Goal: Task Accomplishment & Management: Manage account settings

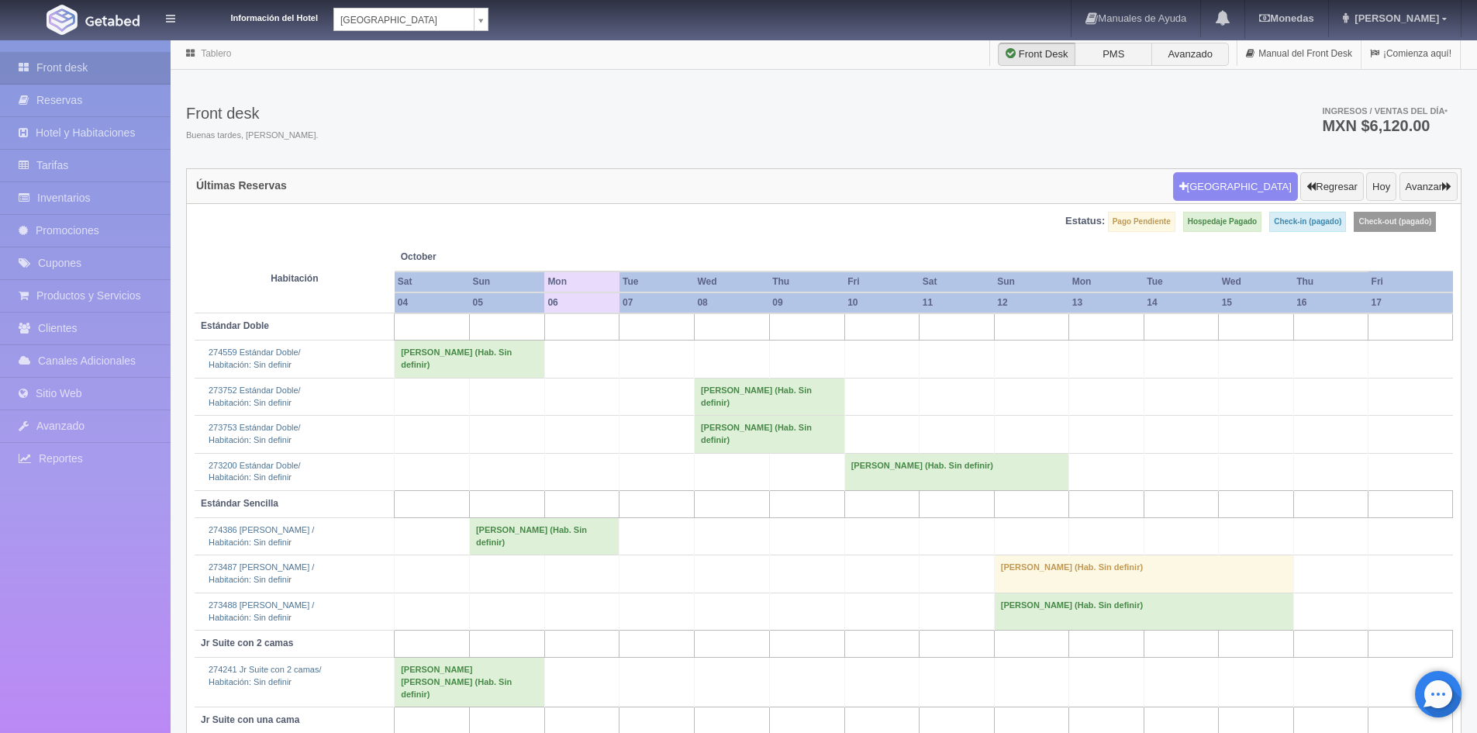
drag, startPoint x: 1106, startPoint y: 397, endPoint x: 1093, endPoint y: 416, distance: 22.8
click at [1106, 402] on td at bounding box center [1106, 396] width 74 height 37
drag, startPoint x: 1016, startPoint y: 217, endPoint x: 1010, endPoint y: 205, distance: 13.2
click at [1011, 209] on div "Estatus: Pago Pendiente Hospedaje Pagado Check-in (pagado) Check-out (pagado) H…" at bounding box center [824, 545] width 1274 height 682
click at [66, 228] on link "Promociones" at bounding box center [85, 231] width 171 height 32
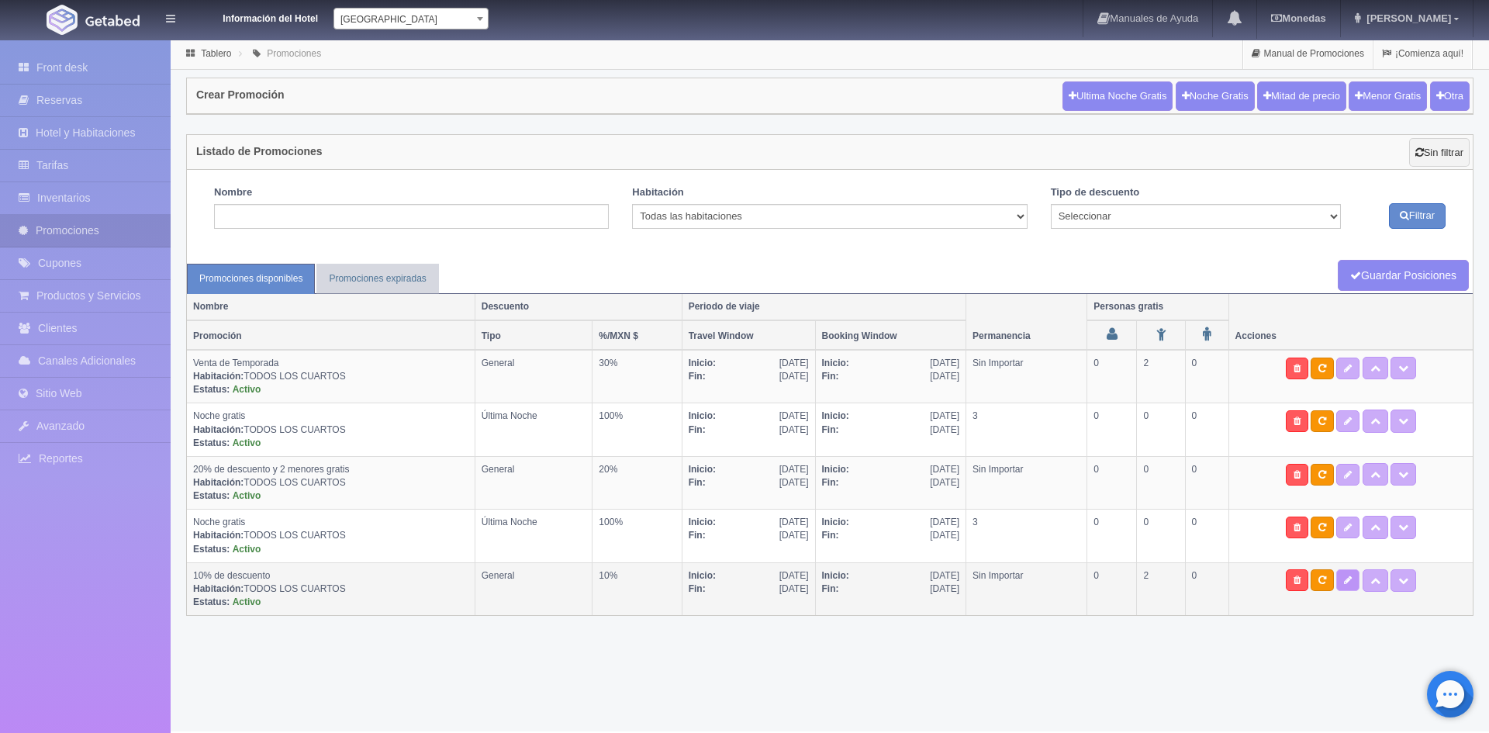
click at [1351, 585] on icon at bounding box center [1348, 579] width 8 height 9
type textarea "Tarifa por habitación por noche/NO REEMBOLSABLE Tarifa incluye impuestos NO inc…"
select select "General"
type input "01-01-2024"
type input "31-12-2025"
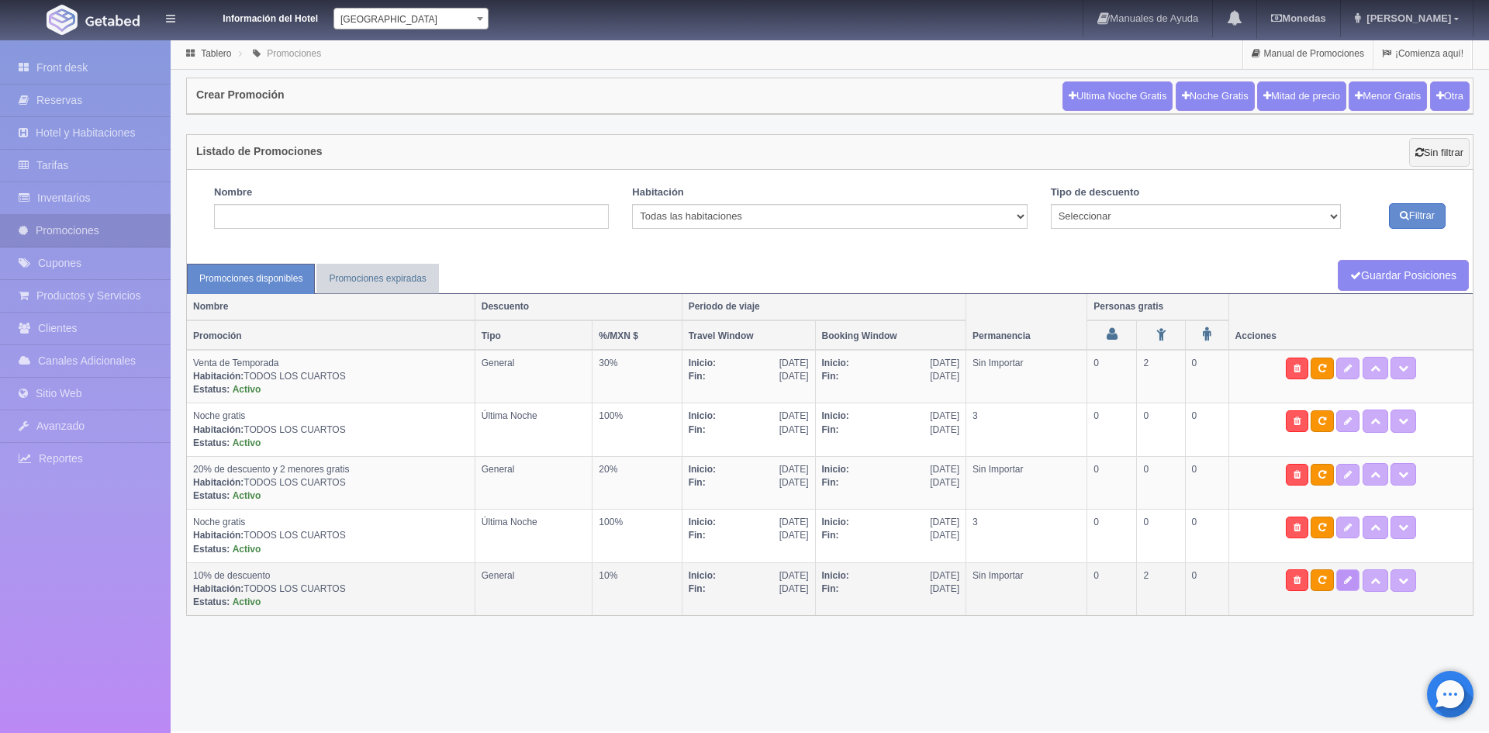
type input "22-12-2023"
type input "31-12-2025"
checkbox input "true"
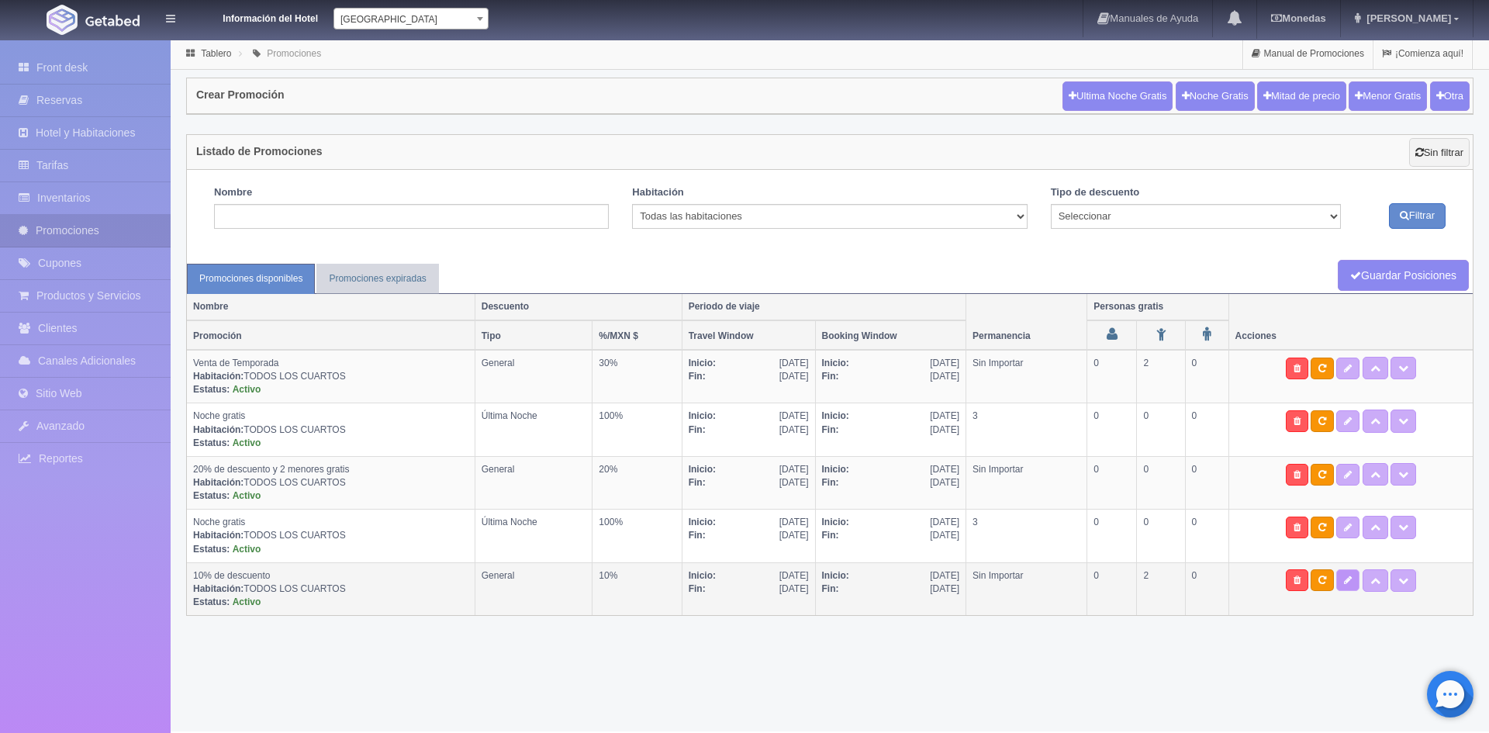
checkbox input "true"
select select "2"
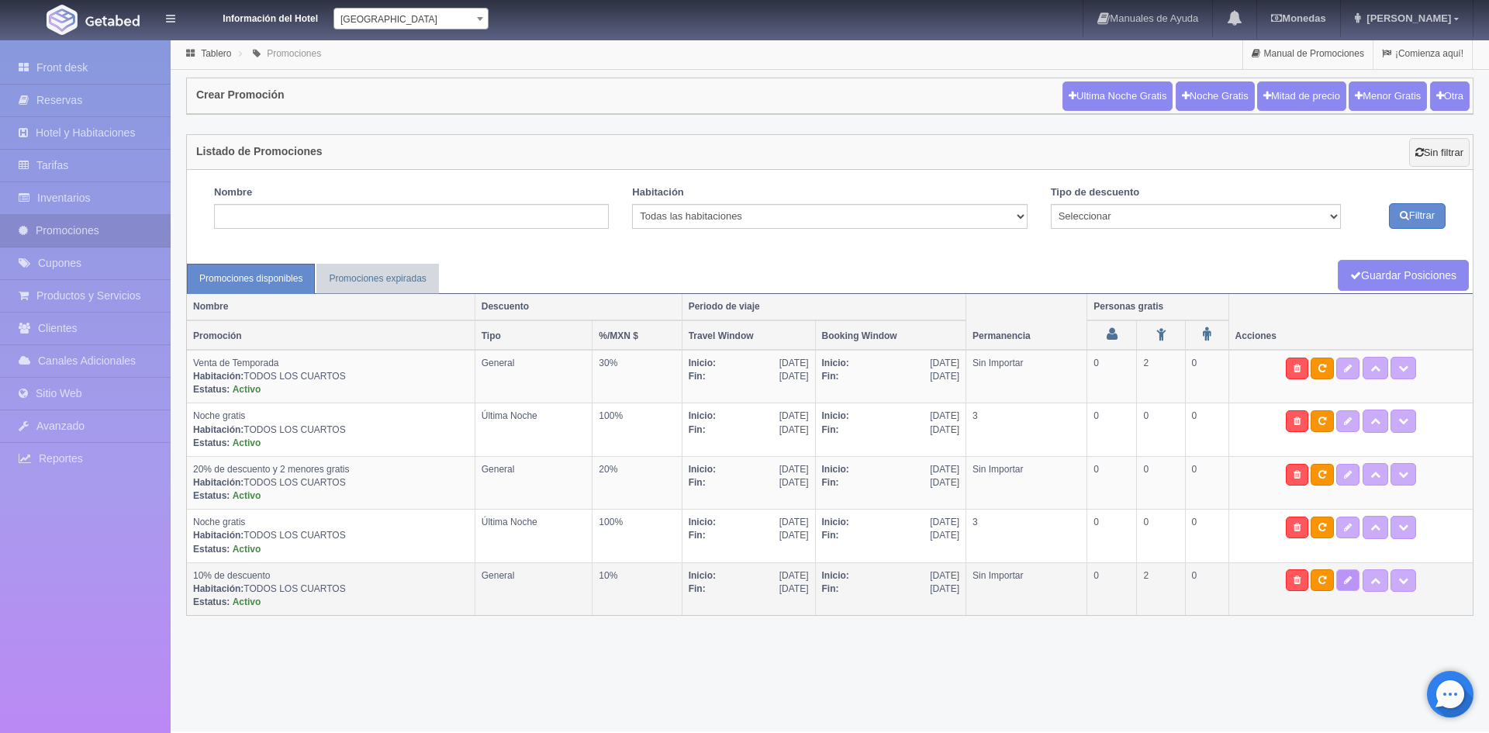
radio input "true"
type input "10"
type input "0"
radio input "false"
radio input "true"
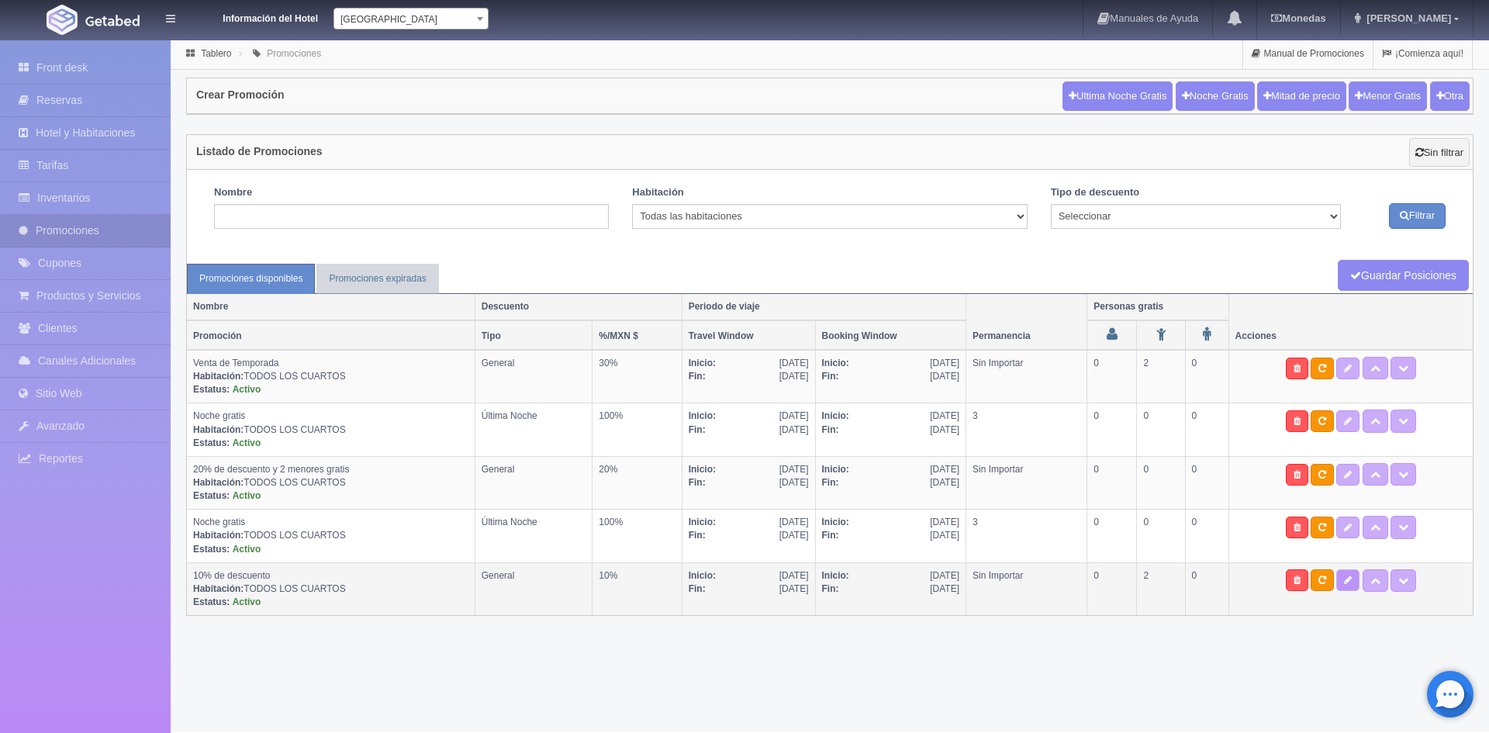
type input "999"
select select "10% de descuento"
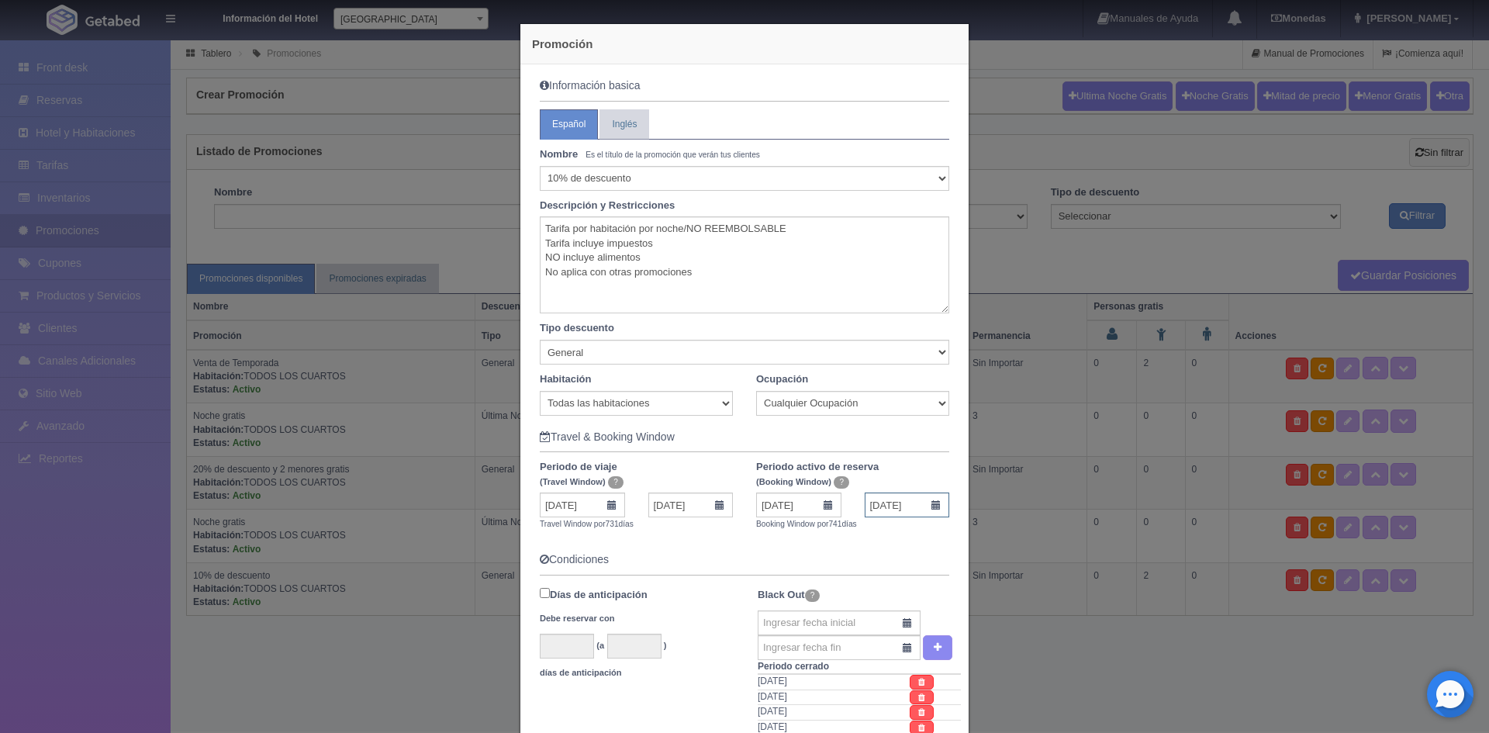
click at [927, 506] on input "31-12-2025" at bounding box center [907, 504] width 85 height 25
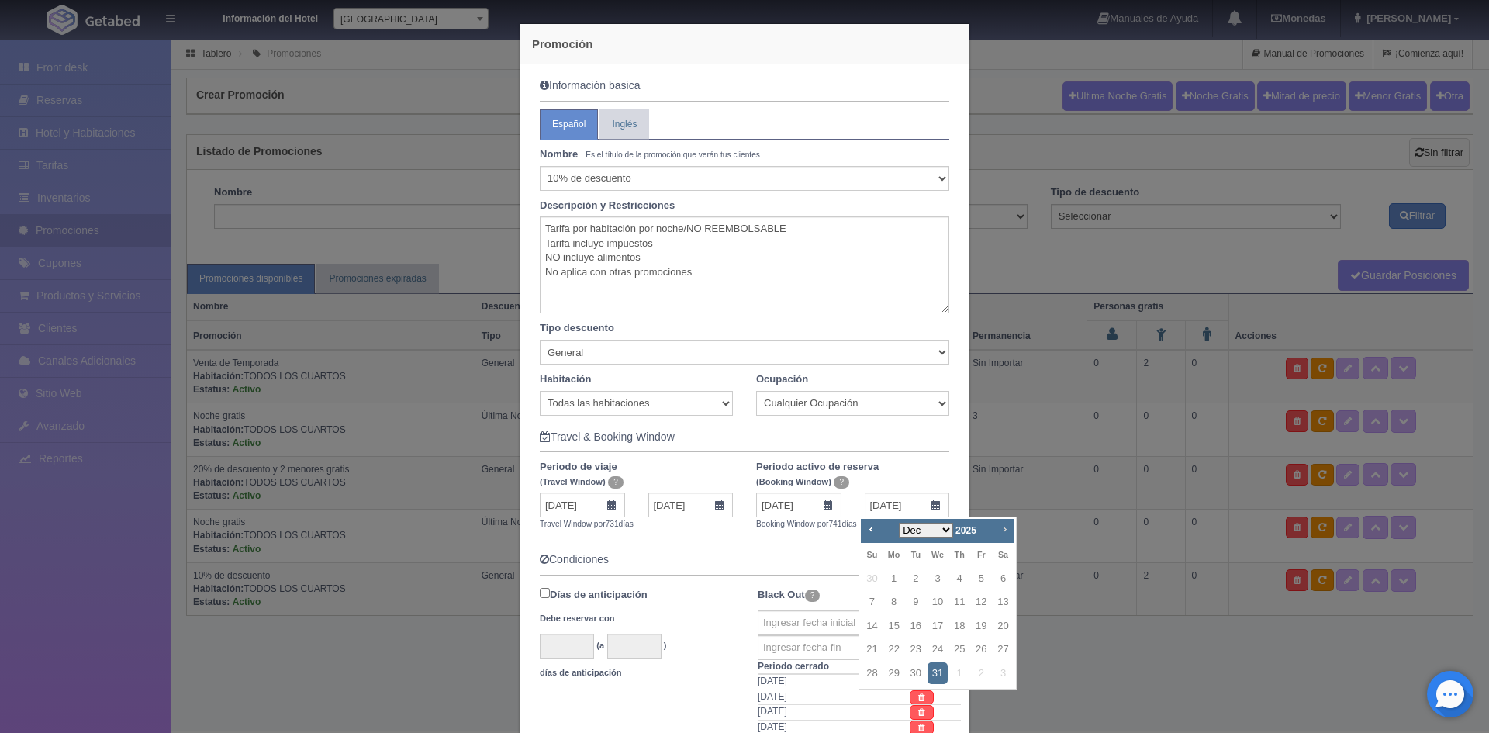
click at [1001, 532] on span "Next" at bounding box center [1004, 529] width 12 height 12
click at [948, 528] on select "Jan Feb Mar Apr May Jun Jul Aug Sep Oct Nov Dec" at bounding box center [926, 530] width 54 height 15
click at [956, 675] on link "31" at bounding box center [959, 673] width 20 height 22
type input "31-12-2026"
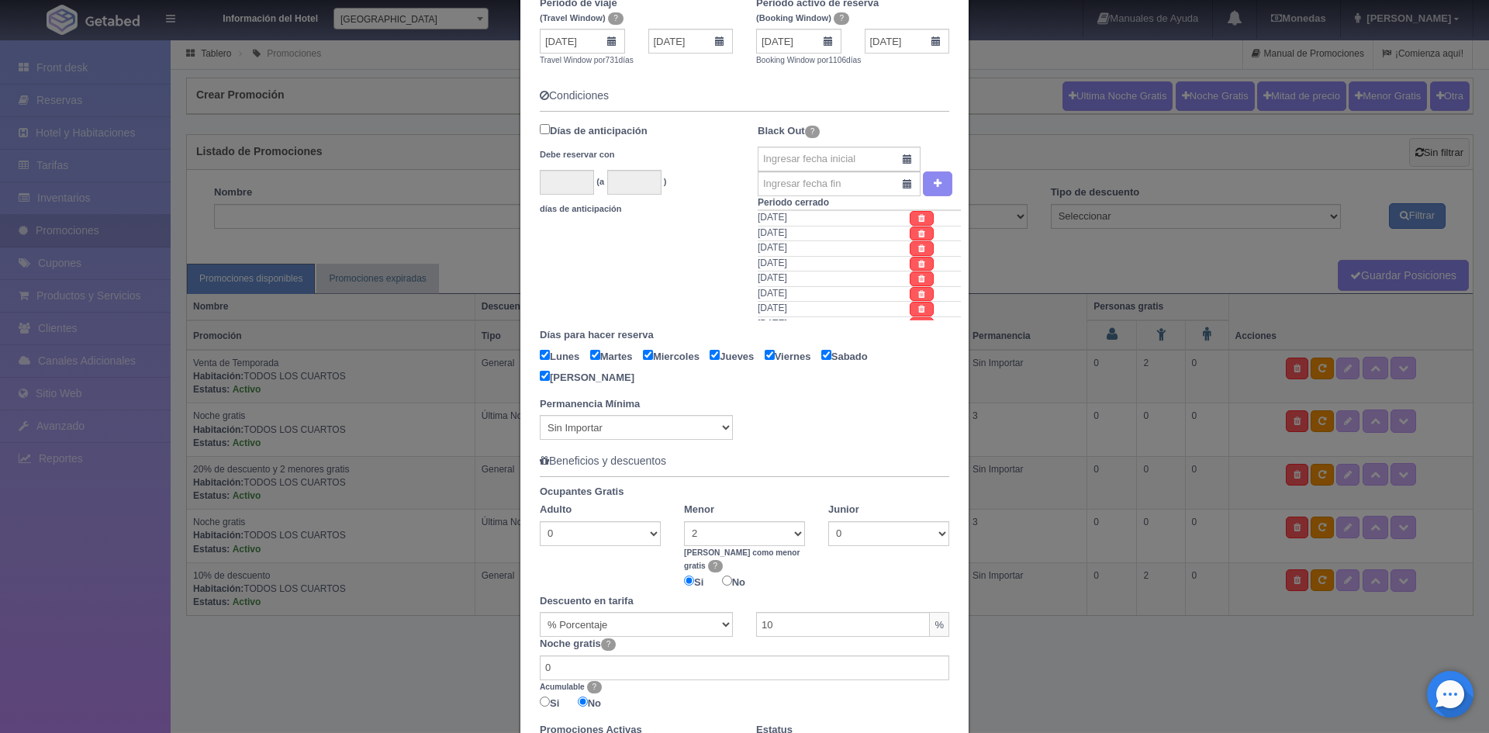
scroll to position [620, 0]
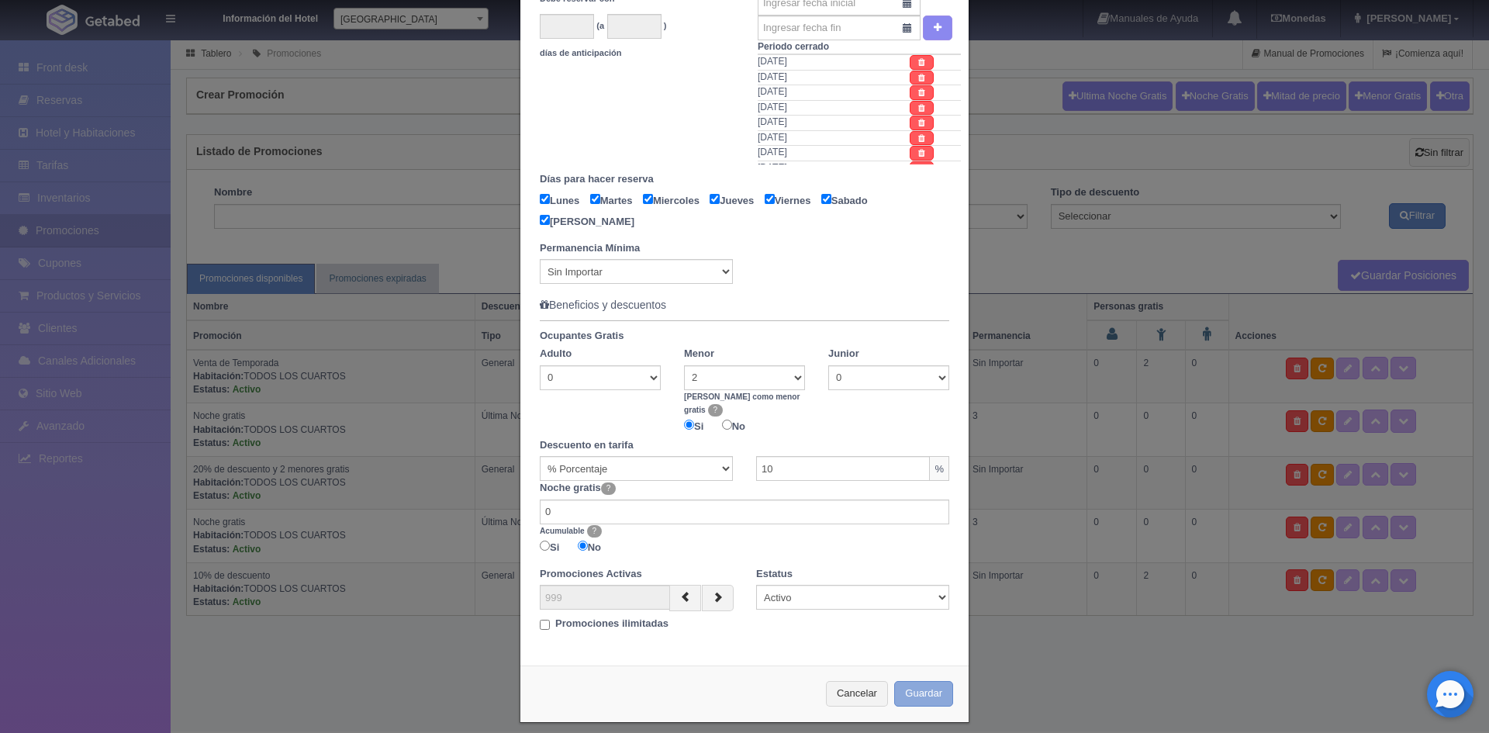
click at [915, 685] on button "Guardar" at bounding box center [923, 694] width 59 height 26
